Goal: Transaction & Acquisition: Download file/media

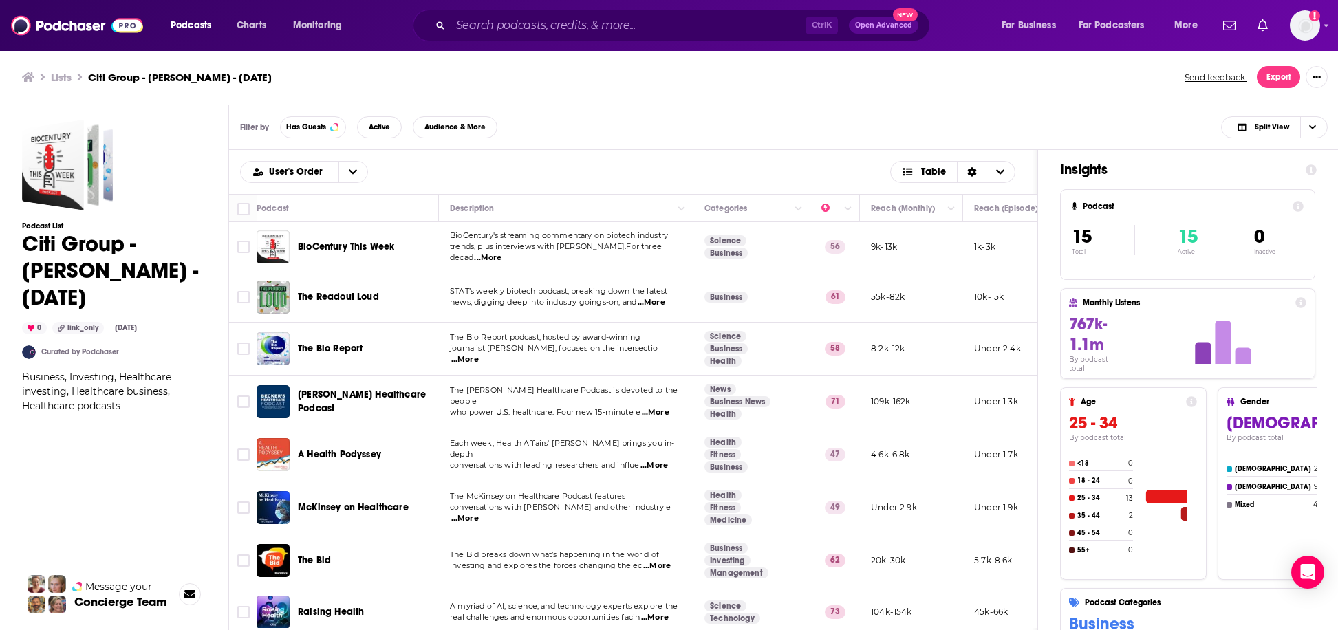
click at [580, 148] on div "Filter by Has Guests Active Audience & More Split View" at bounding box center [784, 127] width 1110 height 45
click at [373, 208] on div "Podcast" at bounding box center [342, 208] width 171 height 17
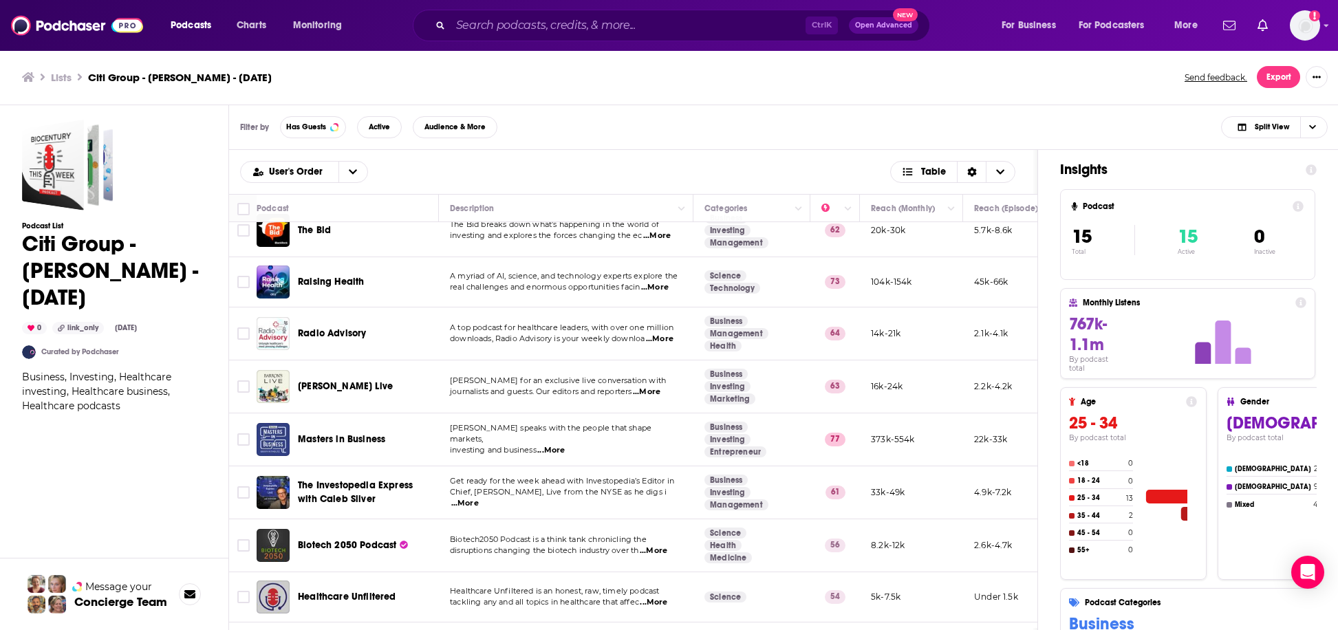
scroll to position [385, 0]
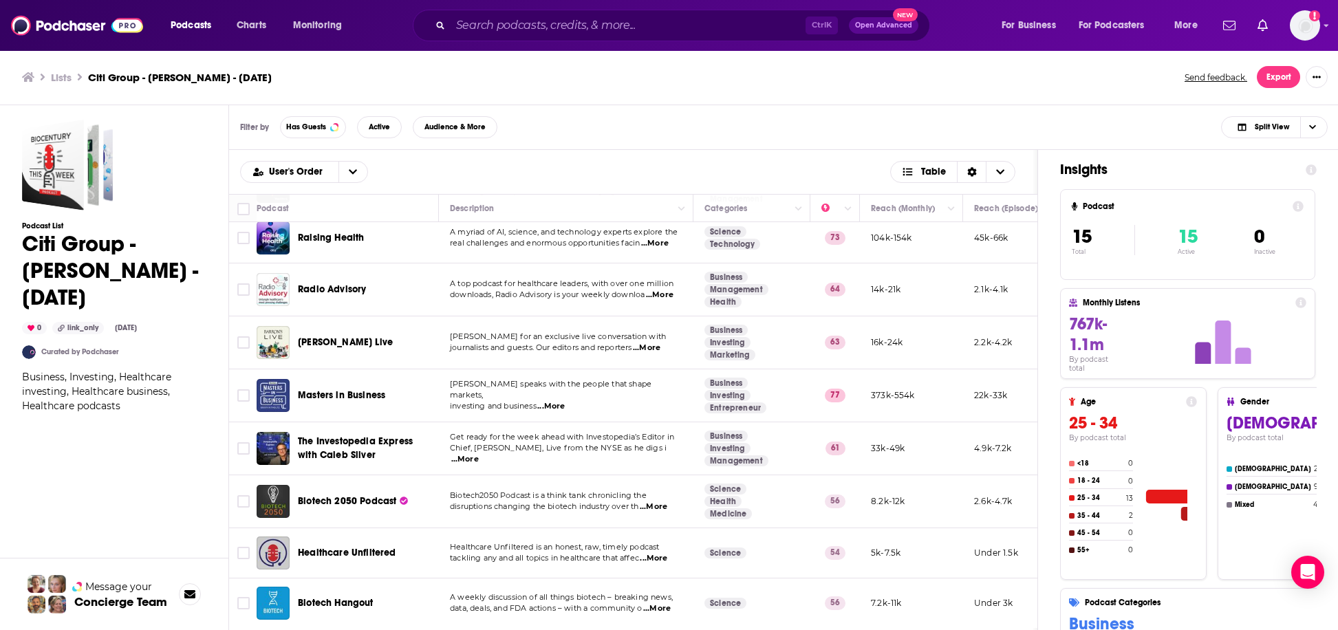
click at [185, 482] on div "Podcast List Citi Group - Geoff Meacham - Oct. 8, 2025 0 link_only Oct 8th, 202…" at bounding box center [114, 430] width 184 height 620
click at [1270, 75] on button "Export" at bounding box center [1278, 77] width 43 height 22
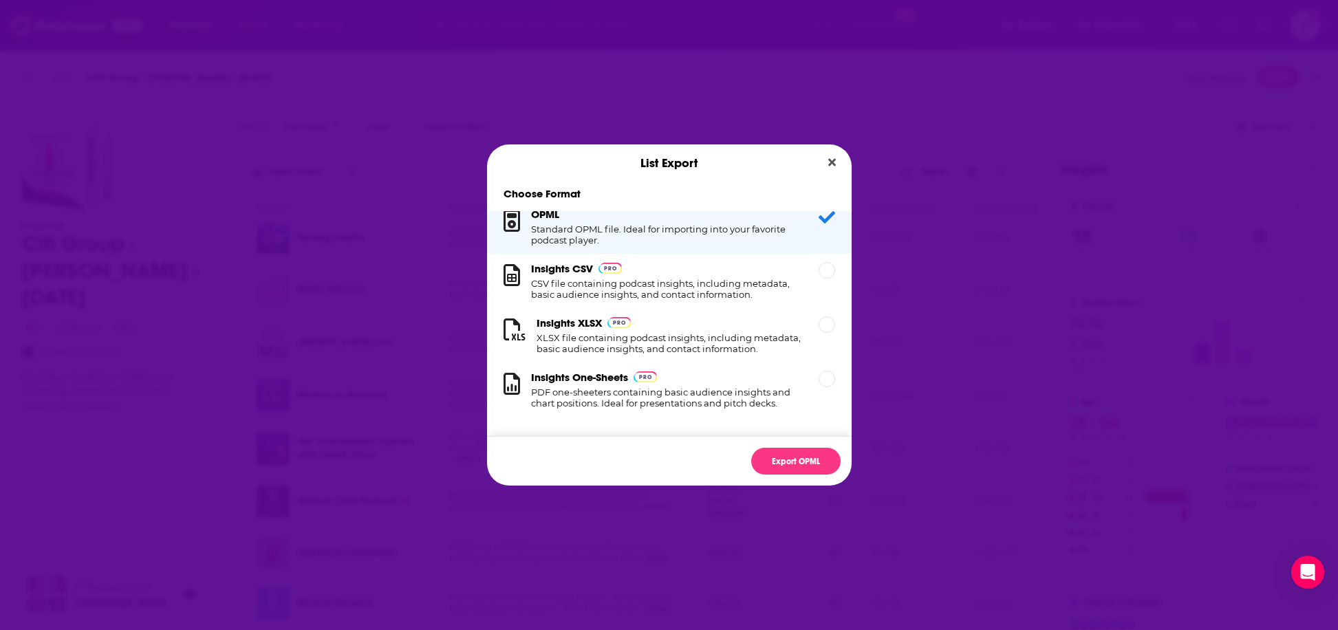
scroll to position [23, 0]
click at [795, 319] on div "Insights XLSX XLSX file containing podcast insights, including metadata, basic …" at bounding box center [659, 335] width 310 height 38
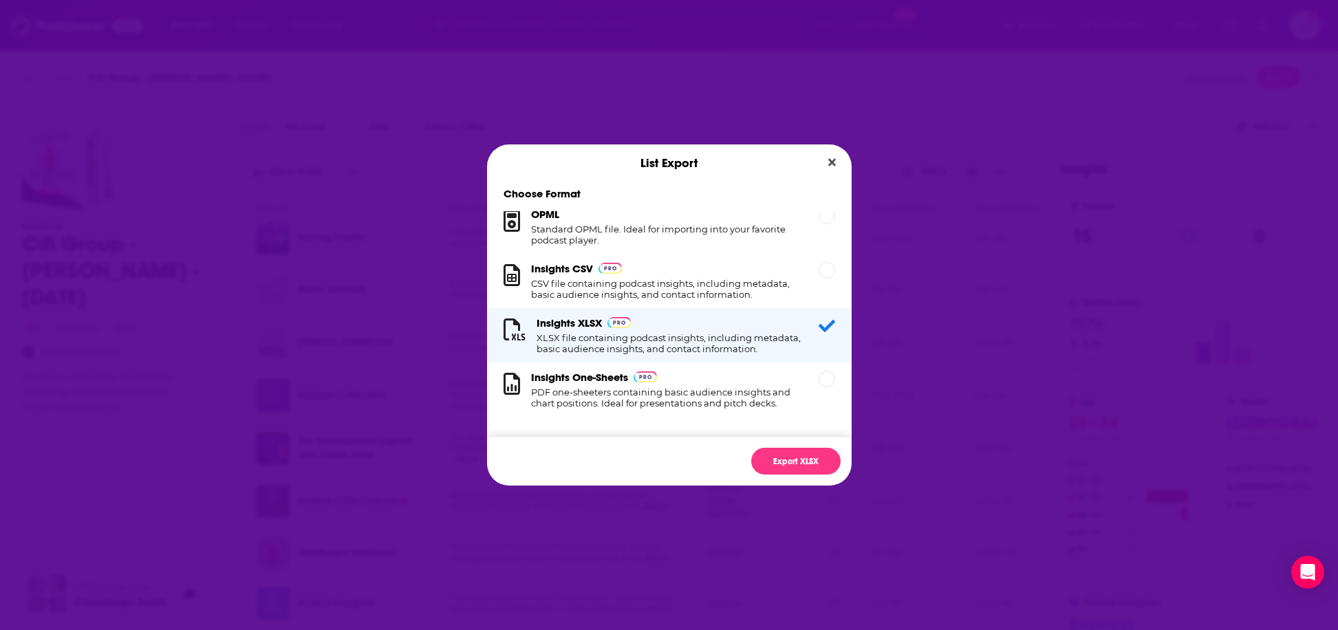
click at [806, 438] on div "Export XLSX" at bounding box center [669, 461] width 365 height 50
click at [798, 455] on button "Export XLSX" at bounding box center [795, 461] width 89 height 27
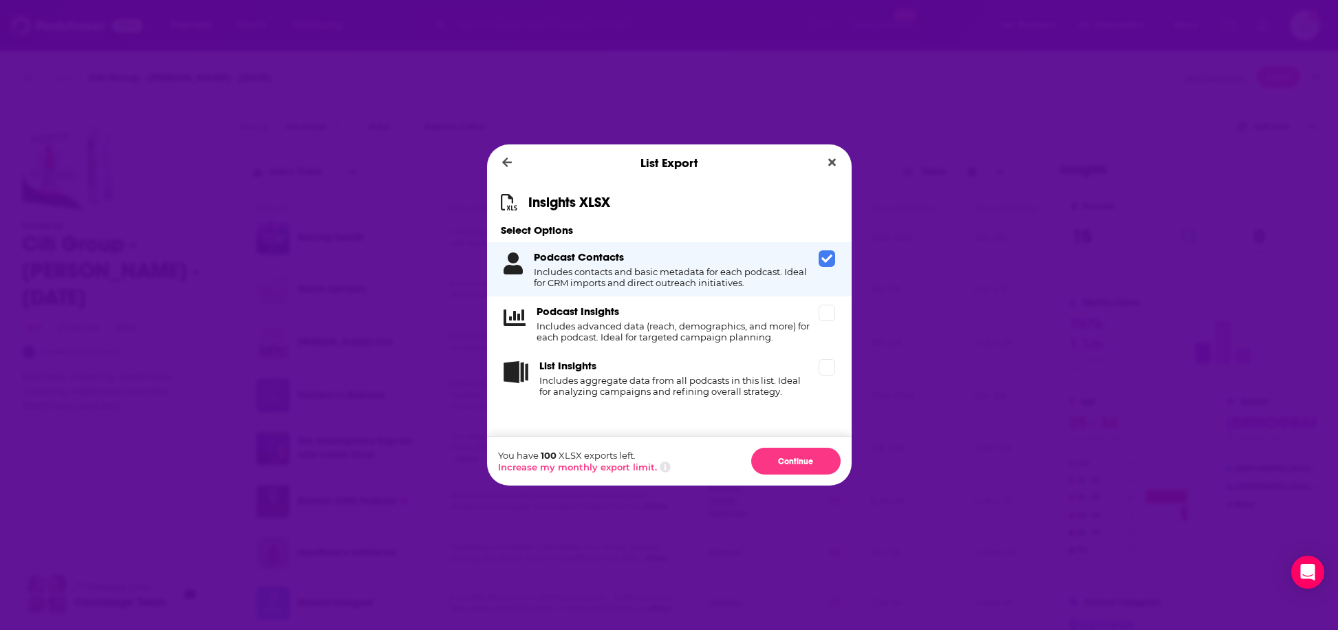
click at [832, 266] on span "Dialog" at bounding box center [827, 258] width 17 height 17
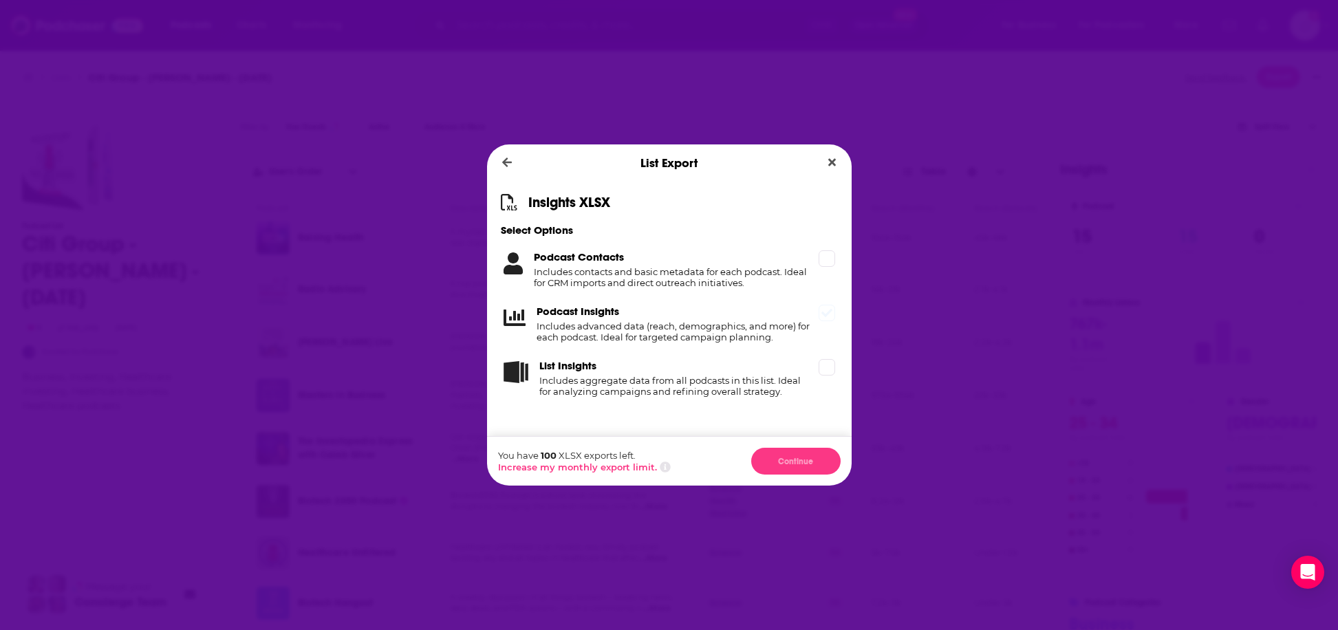
click at [832, 327] on div "Podcast Insights Includes advanced data (reach, demographics, and more) for eac…" at bounding box center [669, 324] width 365 height 54
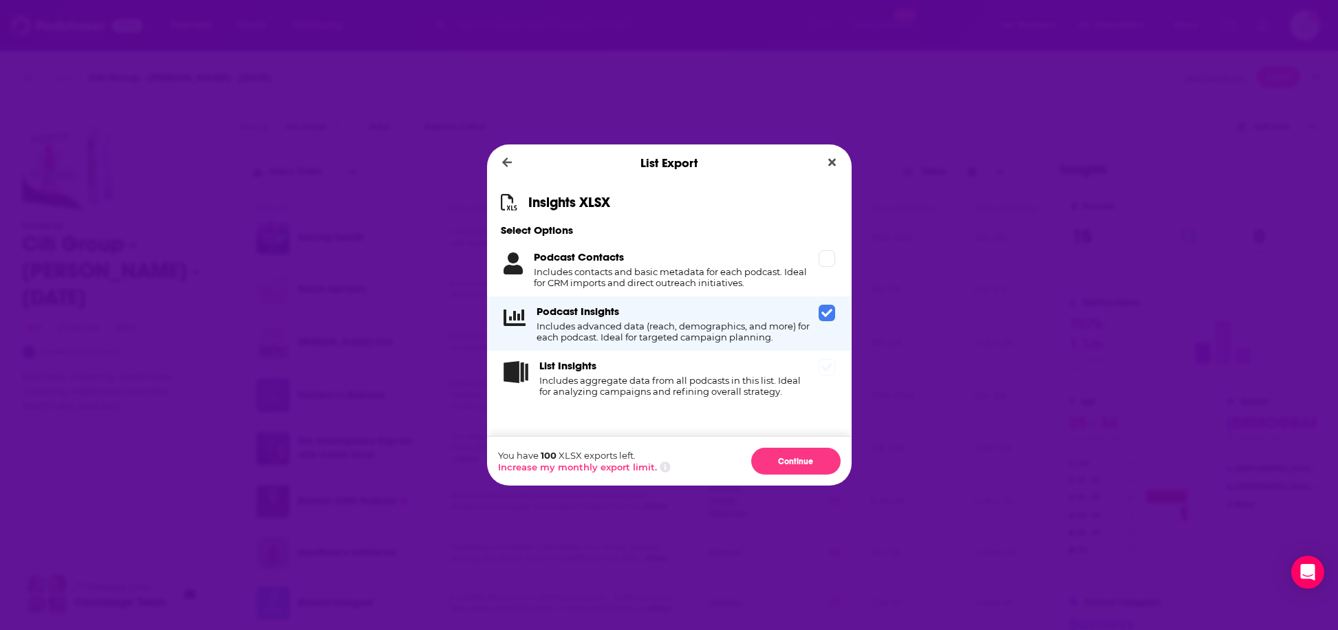
click at [831, 379] on div "List Insights Includes aggregate data from all podcasts in this list. Ideal for…" at bounding box center [669, 378] width 365 height 54
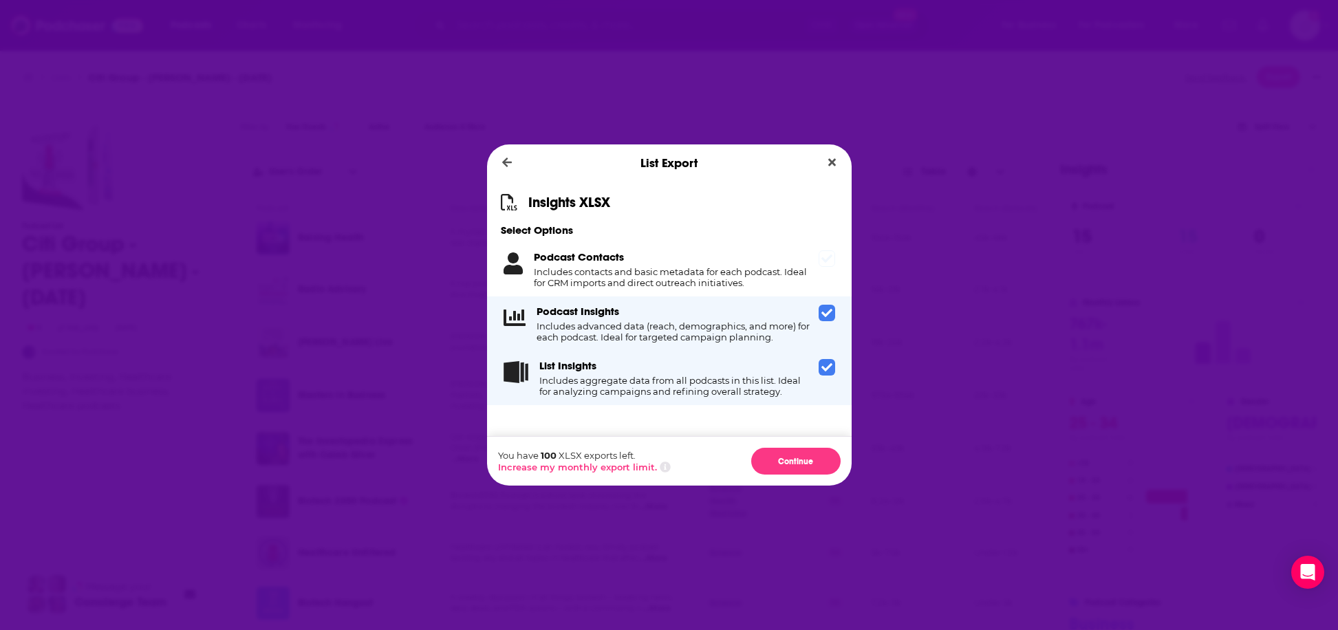
click at [830, 267] on div "Podcast Contacts Includes contacts and basic metadata for each podcast. Ideal f…" at bounding box center [669, 269] width 365 height 54
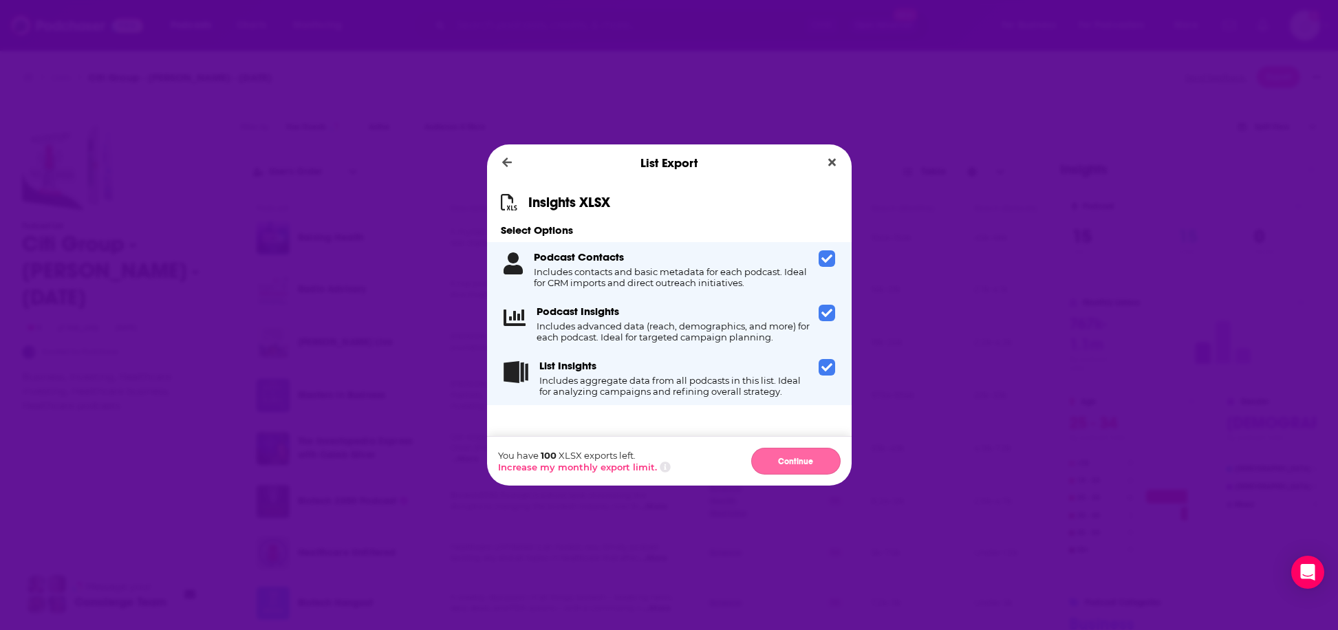
click at [799, 460] on button "Continue" at bounding box center [795, 461] width 89 height 27
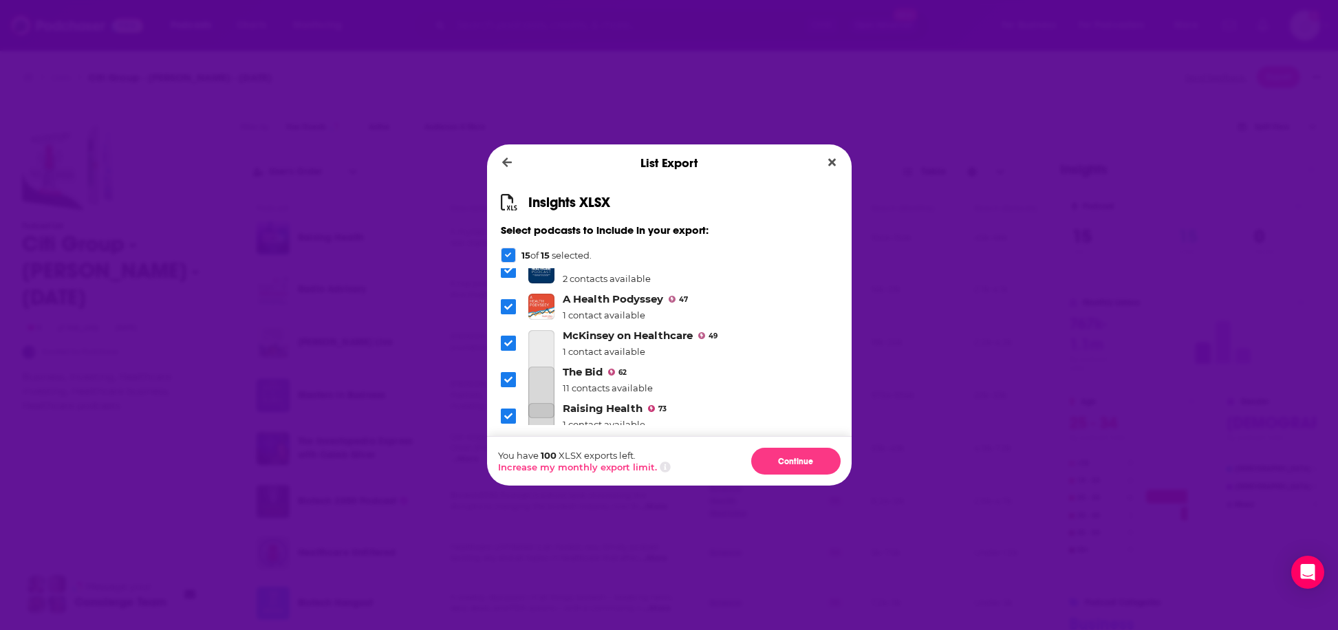
scroll to position [396, 0]
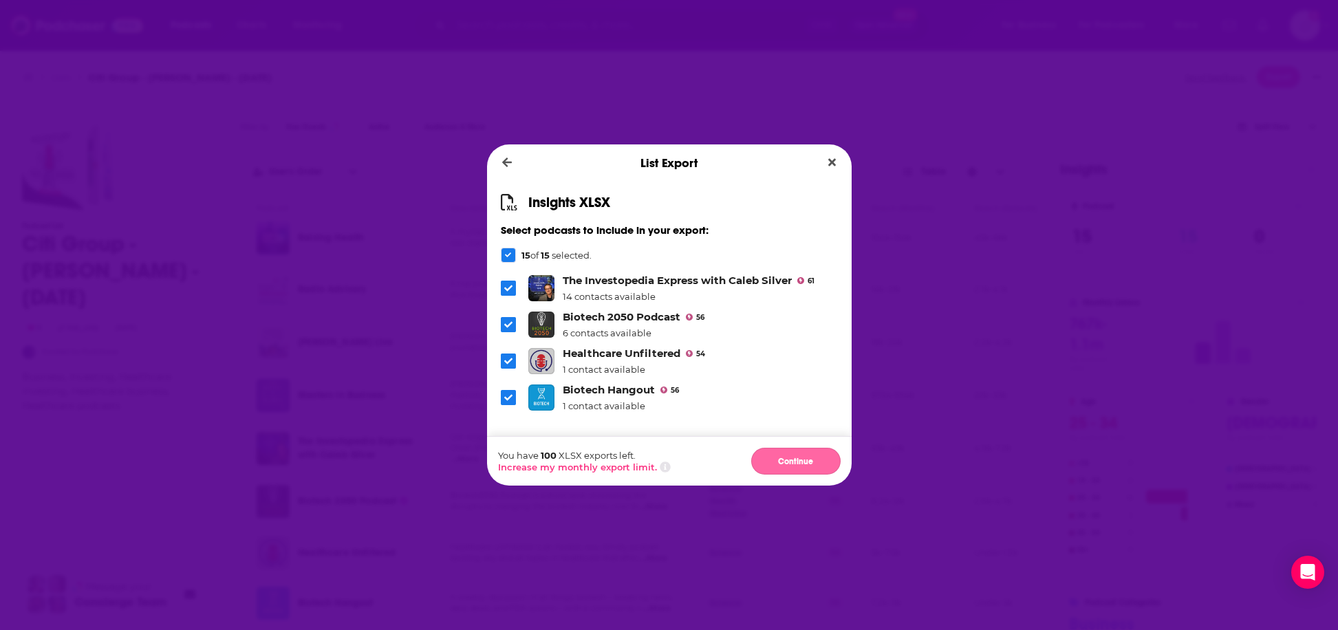
click at [785, 460] on button "Continue" at bounding box center [795, 461] width 89 height 27
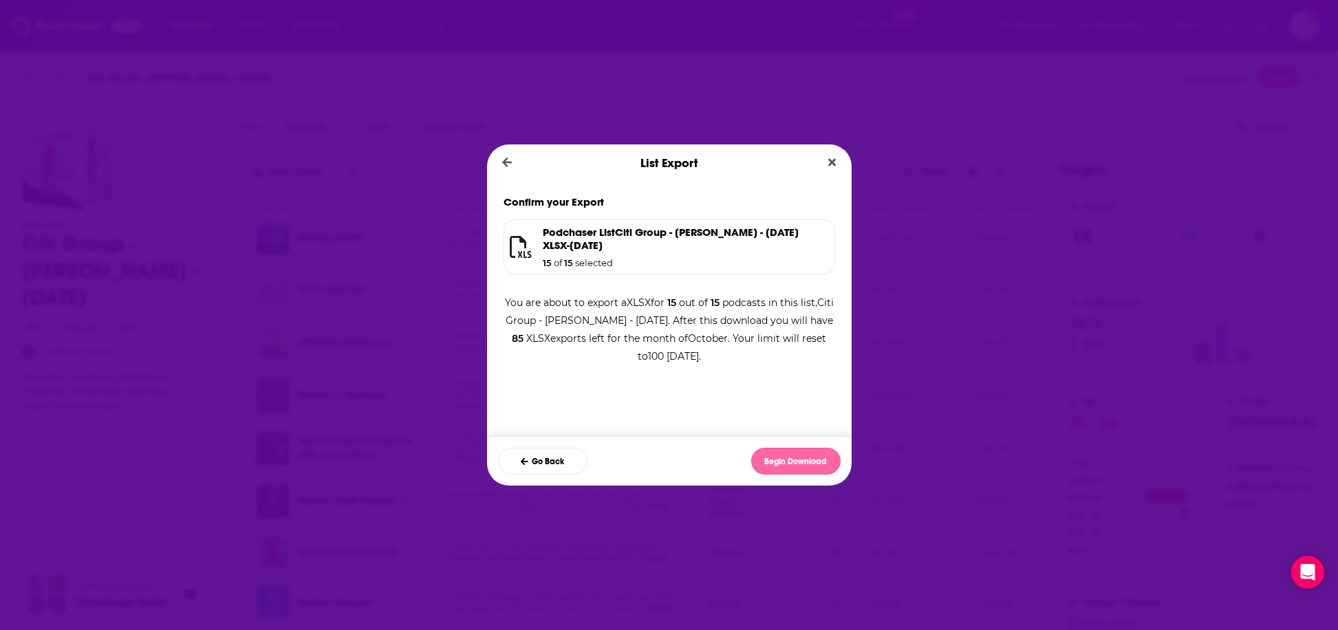
click at [802, 464] on button "Begin Download" at bounding box center [795, 461] width 89 height 27
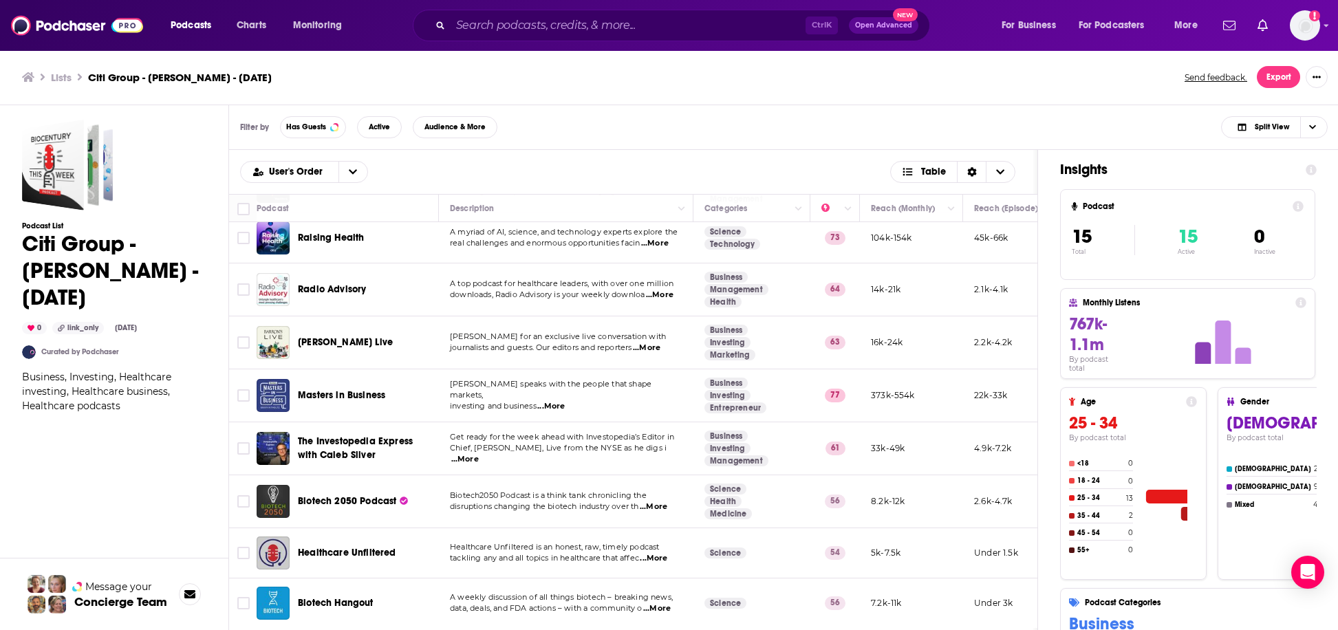
click at [312, 73] on div "List Export We're packaging up your export! We'll email you as soon as it's rea…" at bounding box center [669, 315] width 1338 height 630
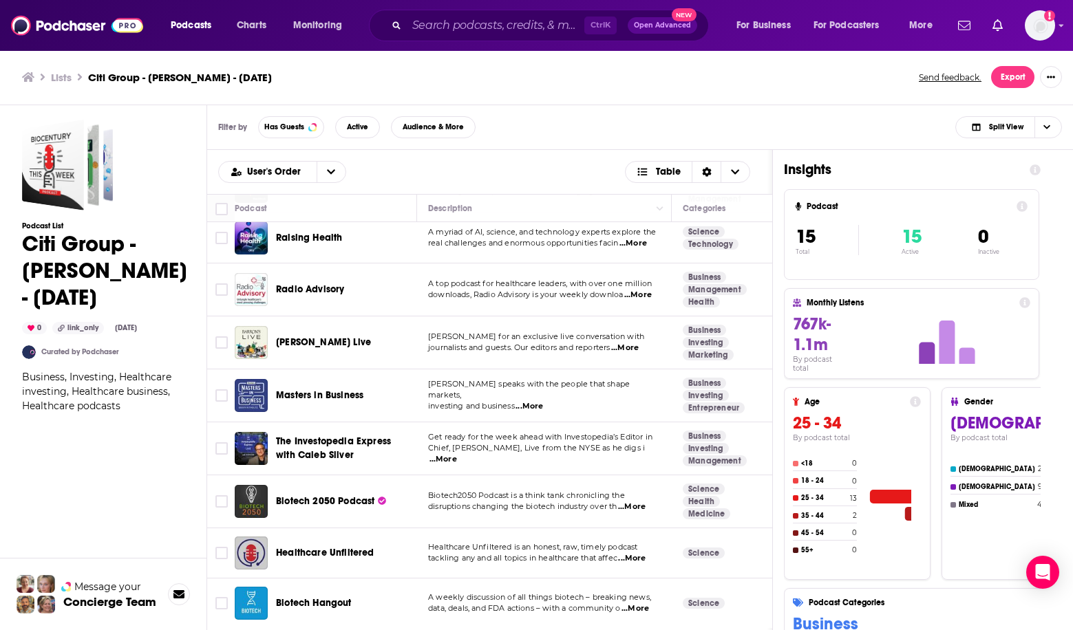
click at [945, 120] on div "Filter by Has Guests Active Audience & More Split View" at bounding box center [639, 127] width 865 height 45
click at [802, 113] on div "Filter by Has Guests Active Audience & More Split View" at bounding box center [639, 127] width 865 height 45
click at [824, 97] on div "Lists Citi Group - Geoff Meacham - Oct. 8, 2025 Send feedback. Export" at bounding box center [536, 78] width 1073 height 56
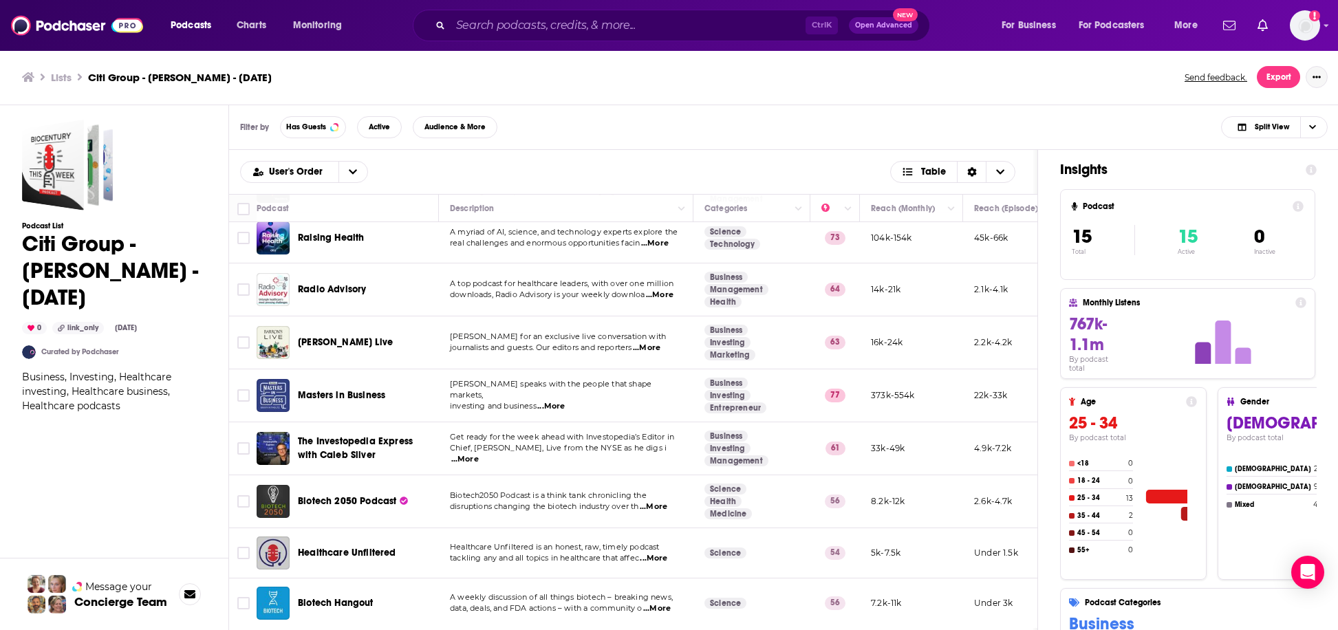
click at [1314, 72] on button "Show More Button" at bounding box center [1317, 77] width 22 height 22
click at [999, 171] on icon "Choose View" at bounding box center [1001, 171] width 8 height 5
click at [999, 142] on div "Filter by Has Guests Active Audience & More Split View" at bounding box center [784, 127] width 1110 height 45
